Goal: Task Accomplishment & Management: Use online tool/utility

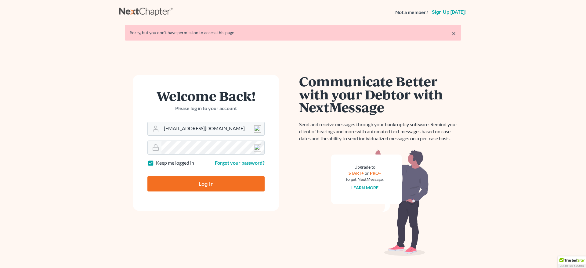
click at [213, 181] on input "Log In" at bounding box center [205, 183] width 117 height 15
type input "Thinking..."
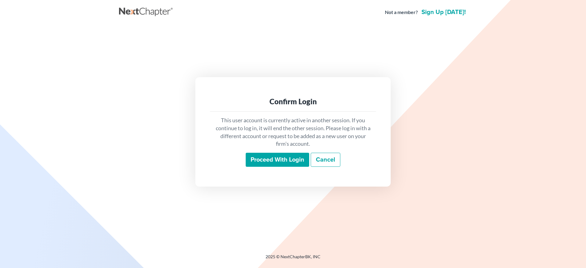
click at [272, 158] on input "Proceed with login" at bounding box center [278, 160] width 64 height 14
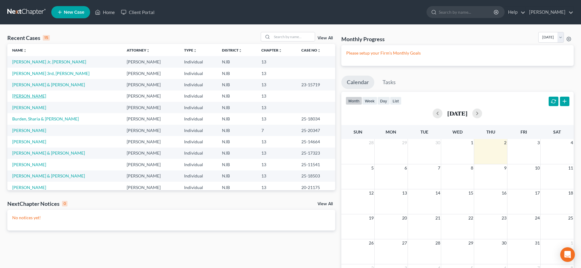
click at [34, 96] on link "[PERSON_NAME]" at bounding box center [29, 95] width 34 height 5
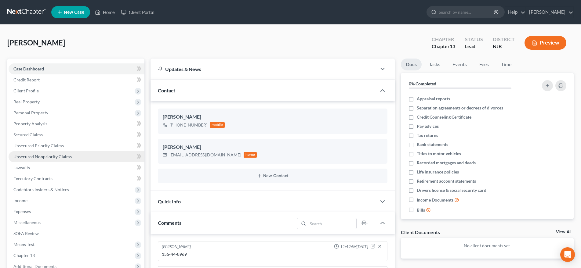
click at [71, 156] on link "Unsecured Nonpriority Claims" at bounding box center [77, 156] width 136 height 11
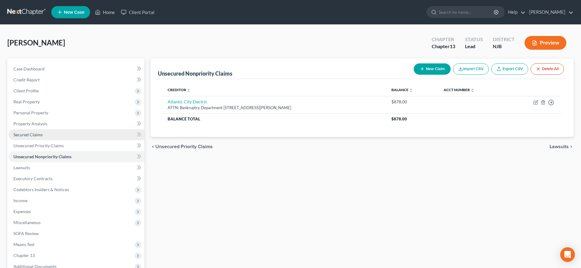
click at [62, 136] on link "Secured Claims" at bounding box center [77, 134] width 136 height 11
